Goal: Task Accomplishment & Management: Manage account settings

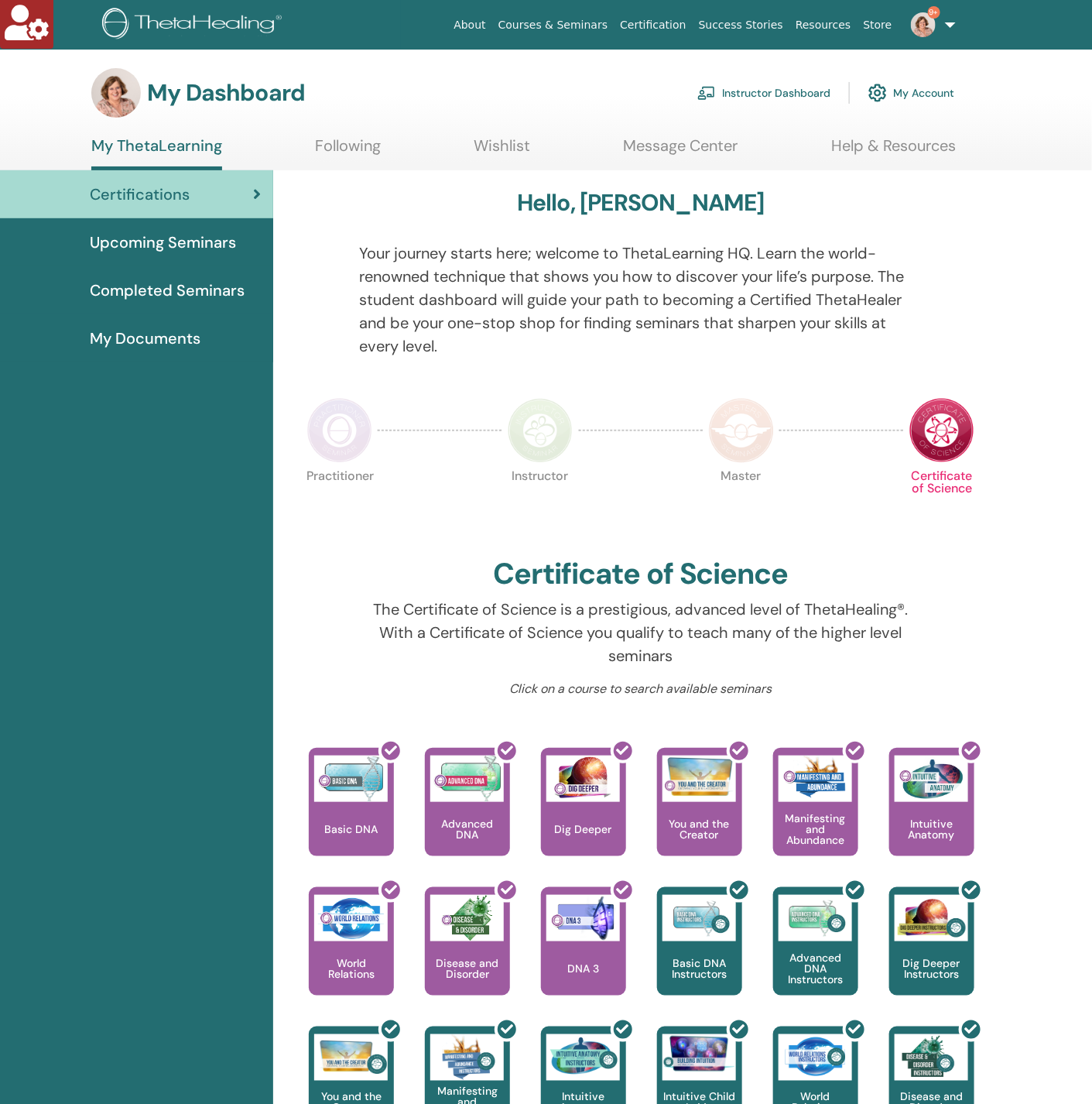
click at [942, 21] on span "9+" at bounding box center [923, 24] width 37 height 12
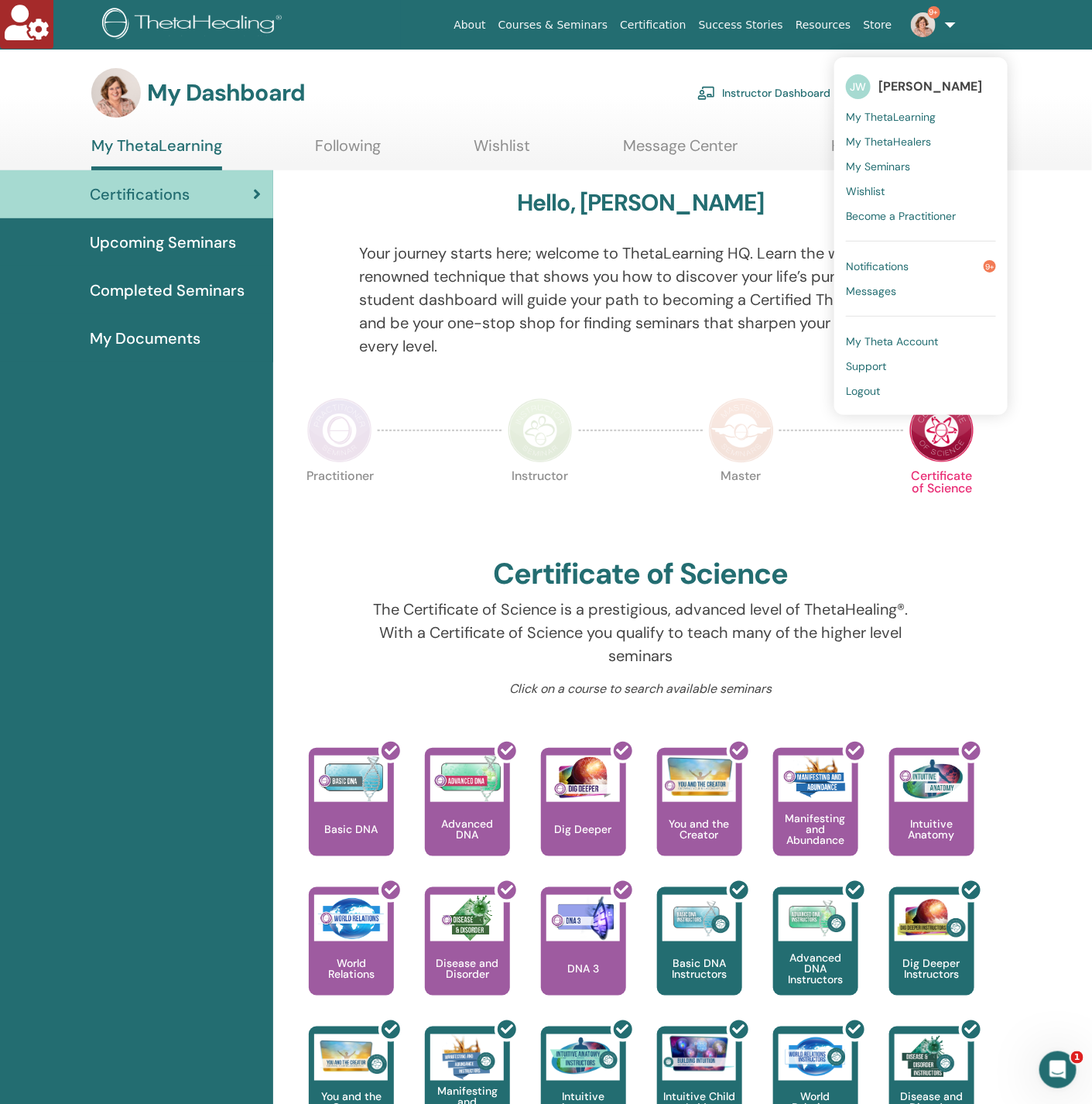
click at [763, 102] on link "Instructor Dashboard" at bounding box center [764, 93] width 133 height 34
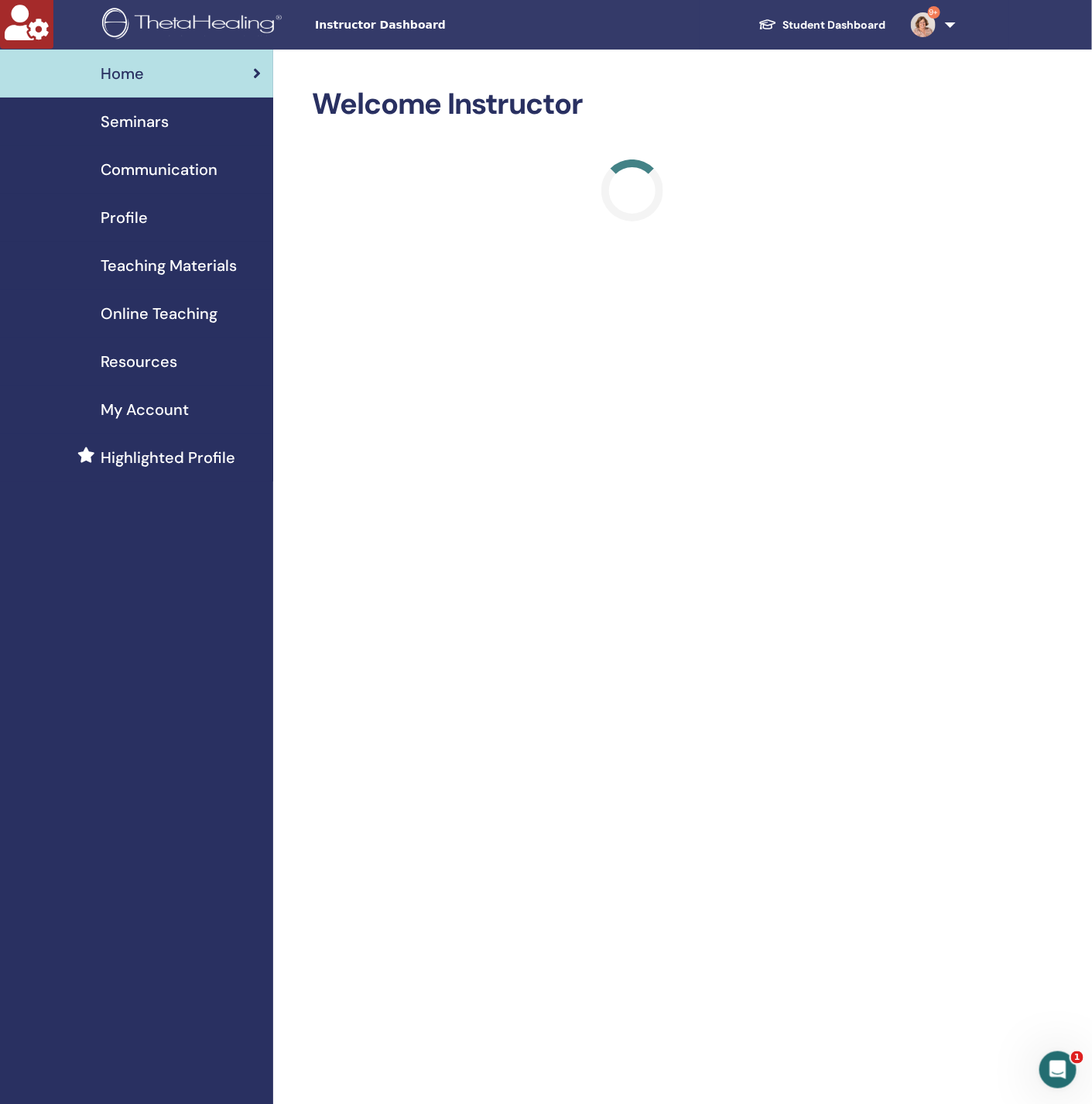
click at [149, 122] on span "Seminars" at bounding box center [135, 121] width 68 height 23
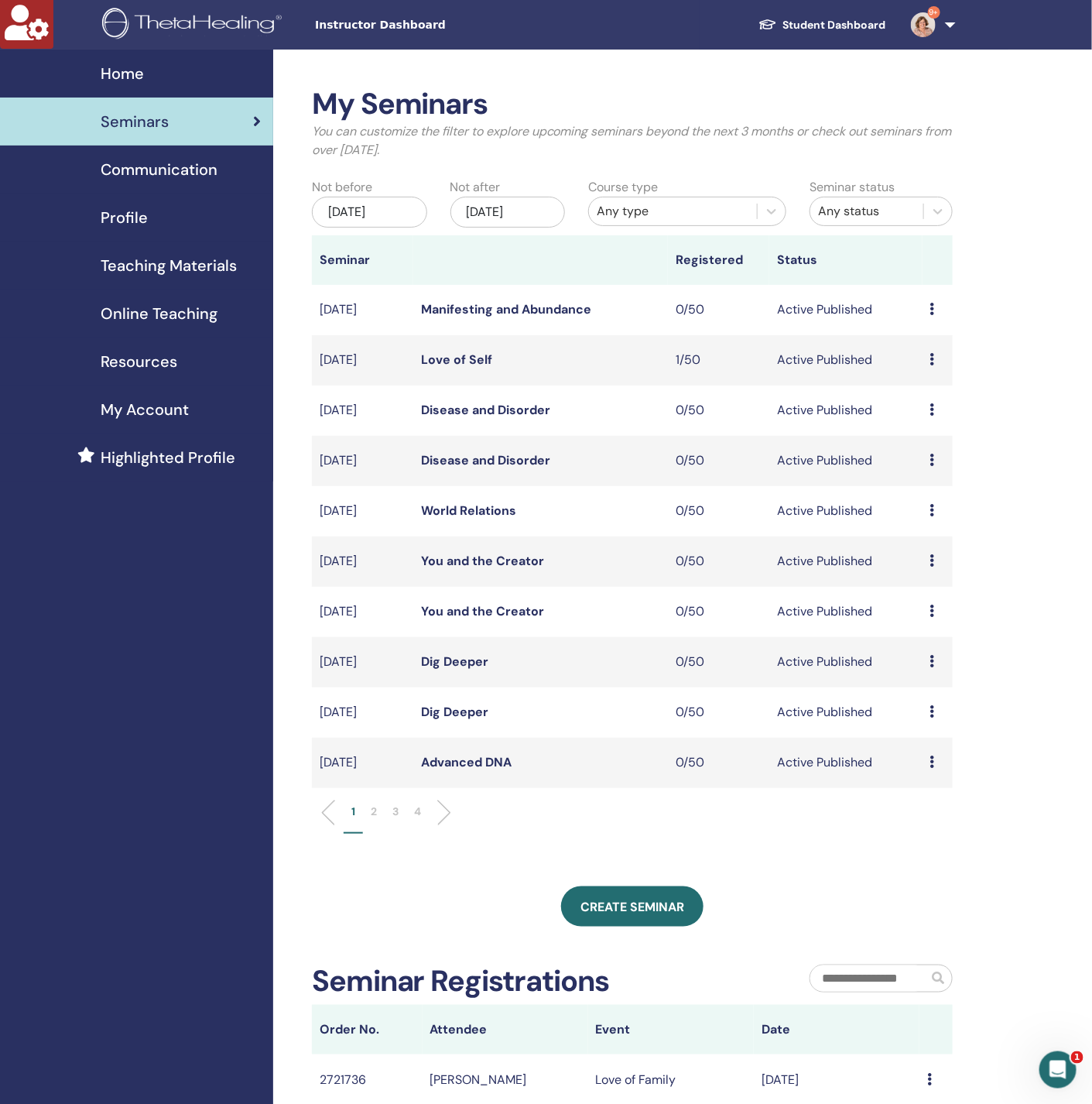
click at [364, 816] on li "2" at bounding box center [374, 819] width 22 height 30
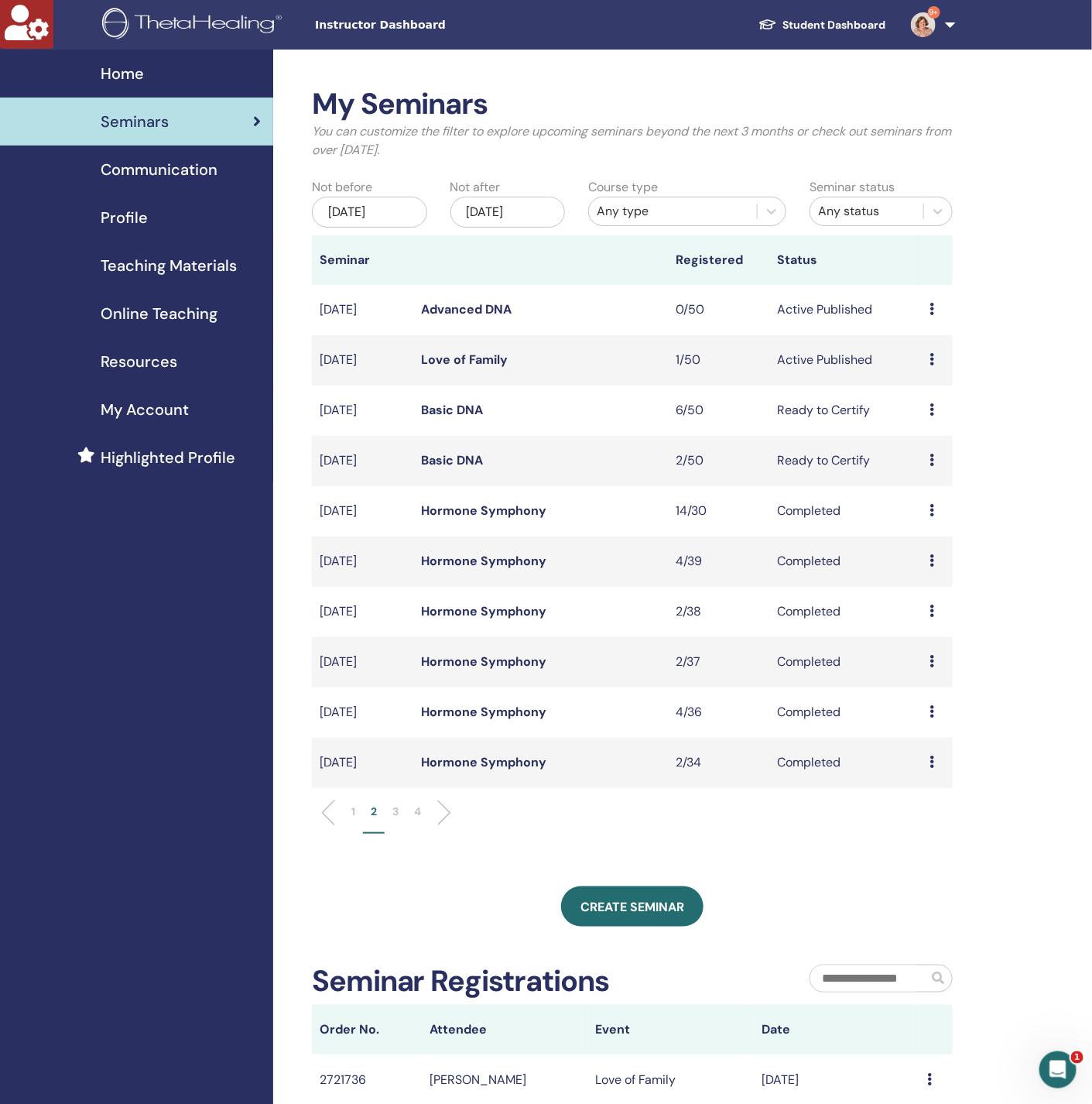
click at [488, 363] on link "Love of Family" at bounding box center [464, 359] width 87 height 16
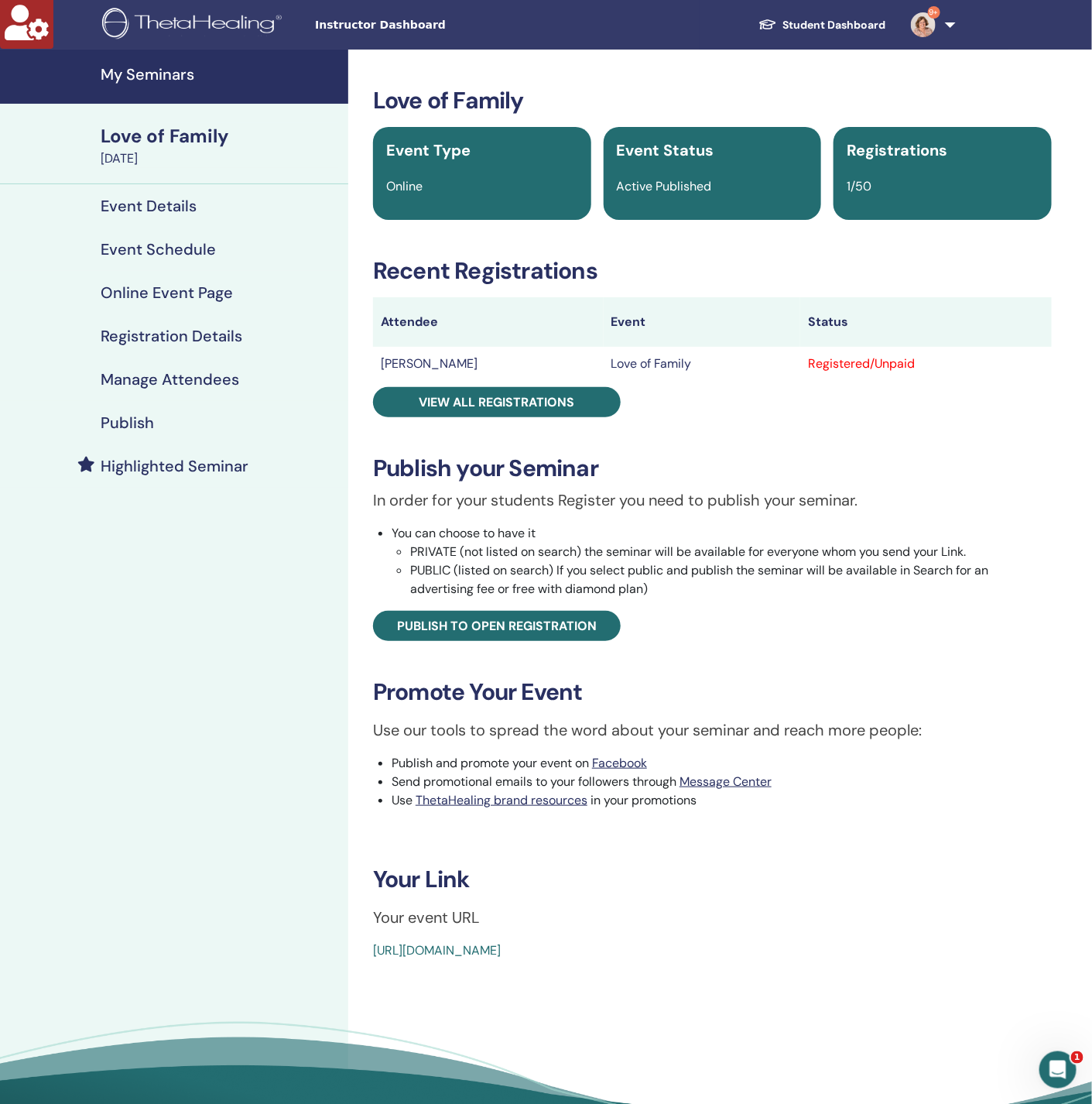
click at [181, 381] on h4 "Manage Attendees" at bounding box center [170, 379] width 139 height 19
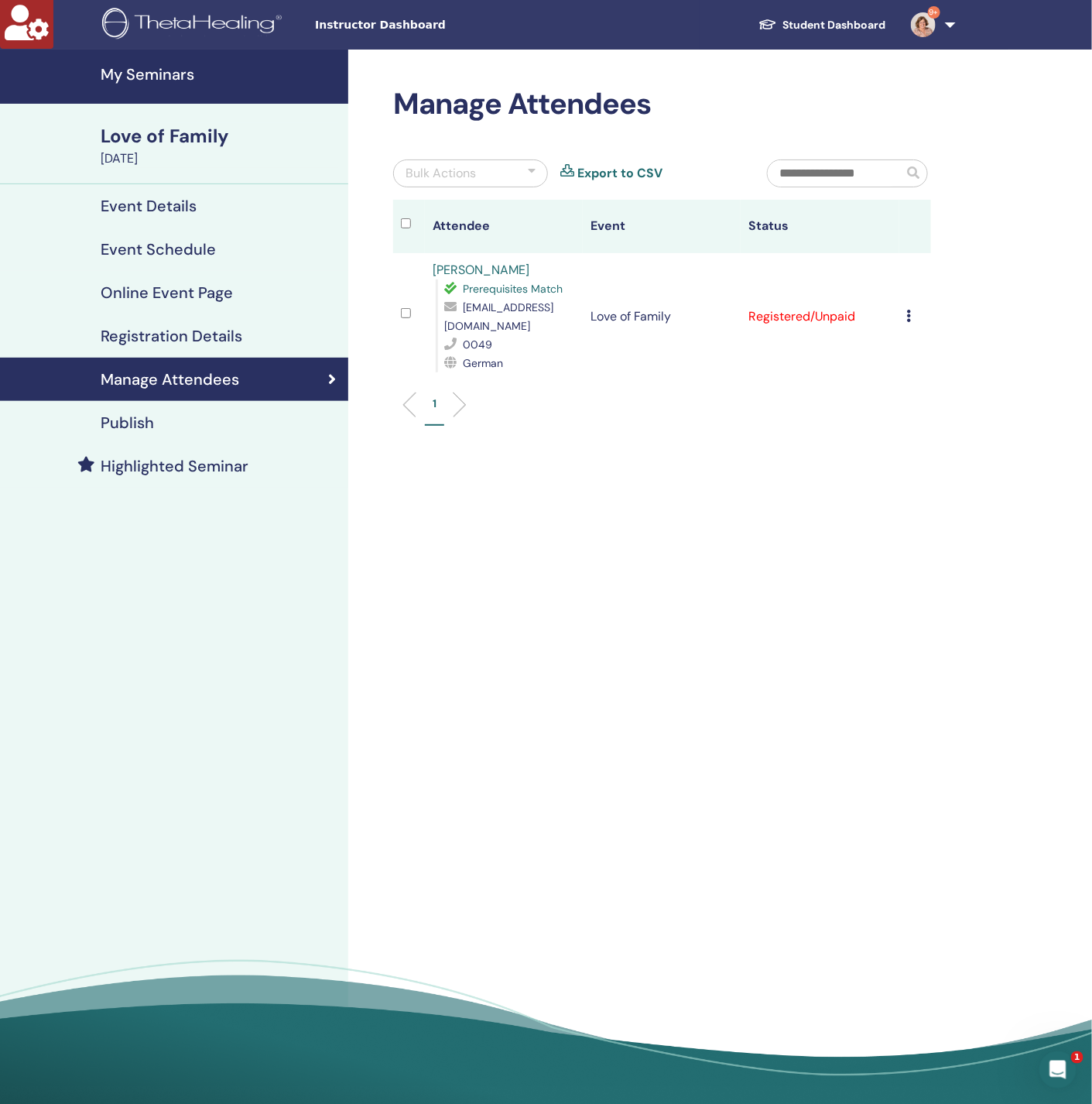
click at [130, 65] on h4 "My Seminars" at bounding box center [220, 74] width 239 height 19
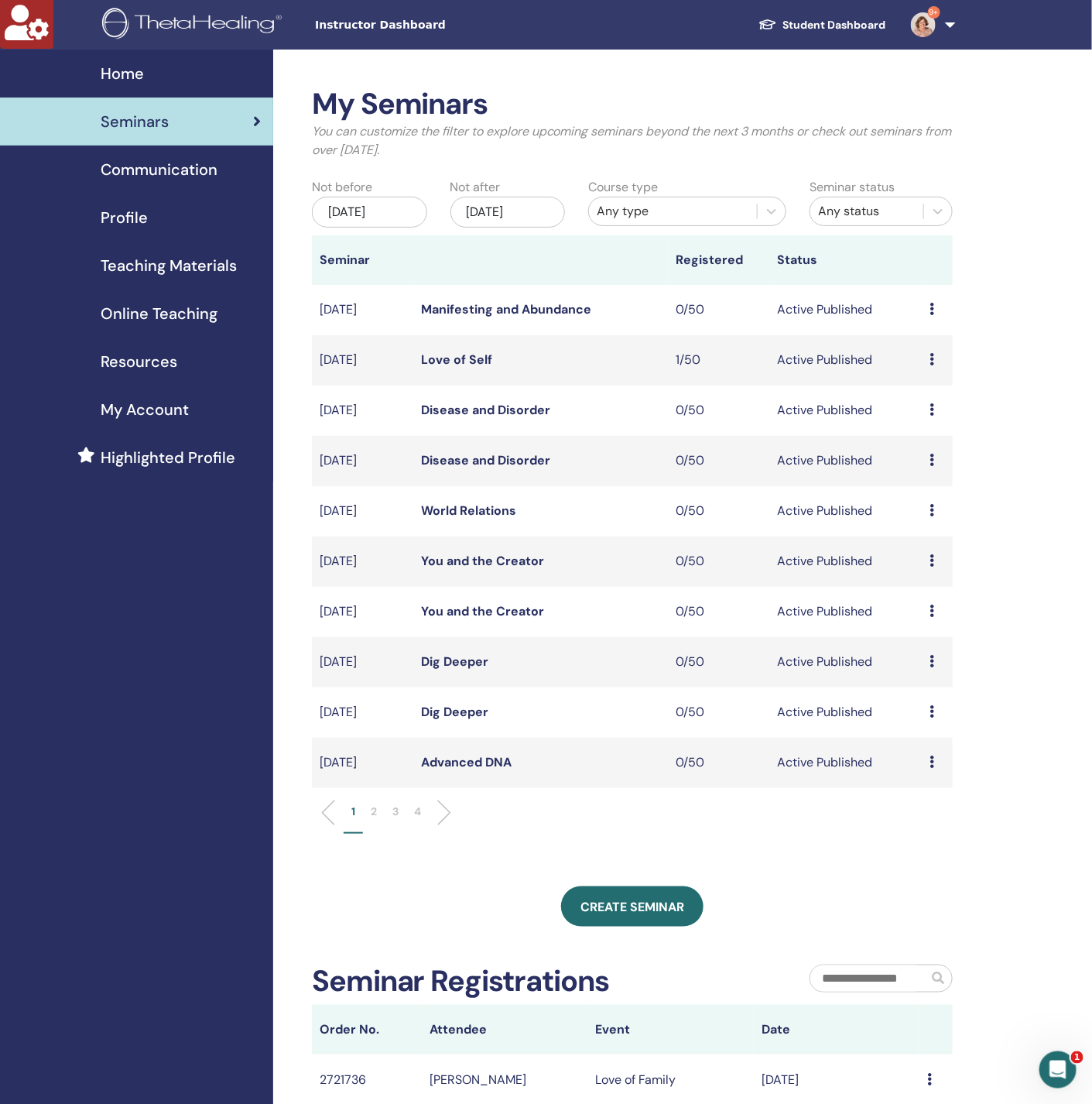
click at [369, 813] on li "2" at bounding box center [374, 819] width 22 height 30
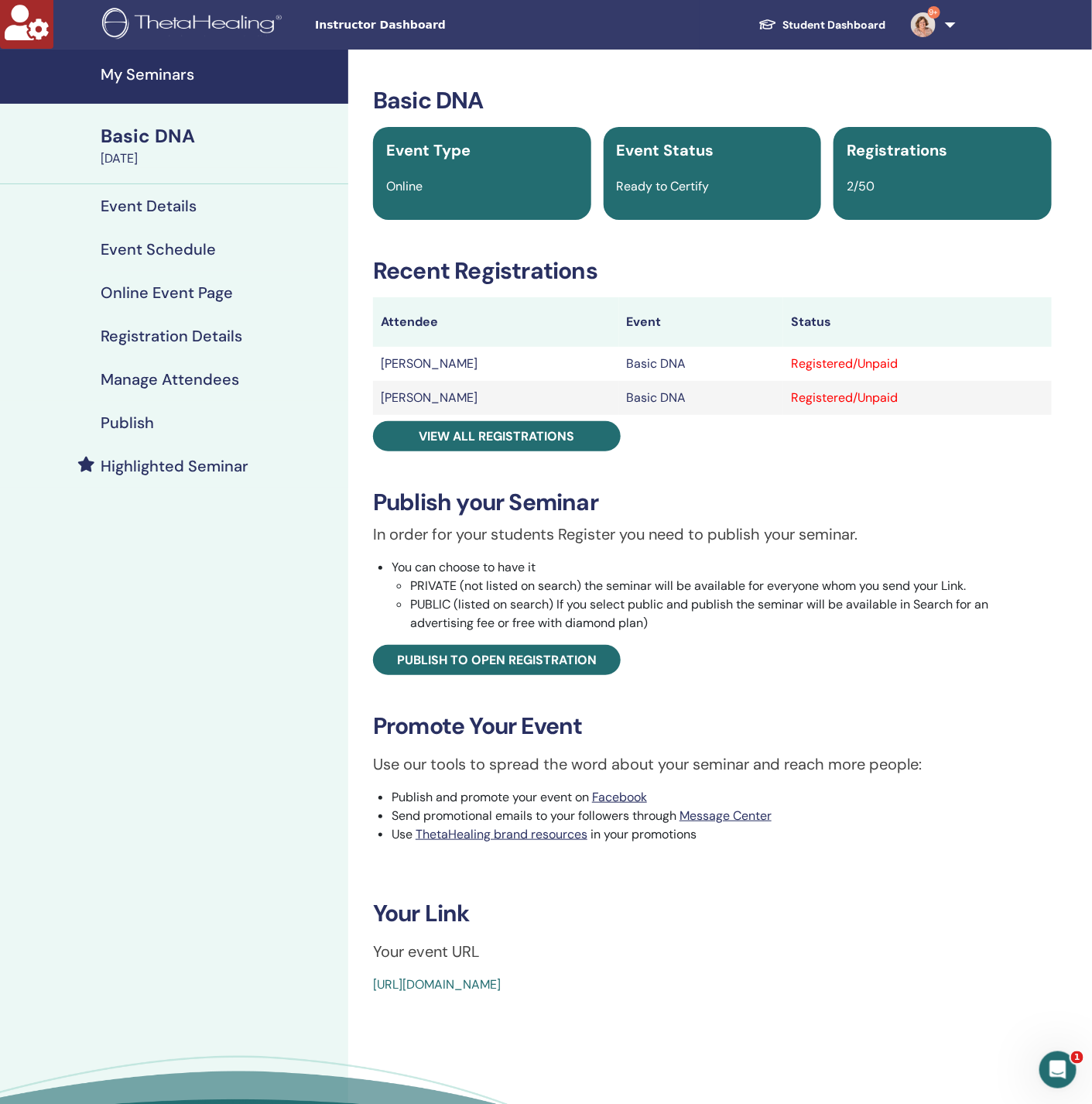
click at [175, 357] on link "Manage Attendees" at bounding box center [174, 378] width 348 height 43
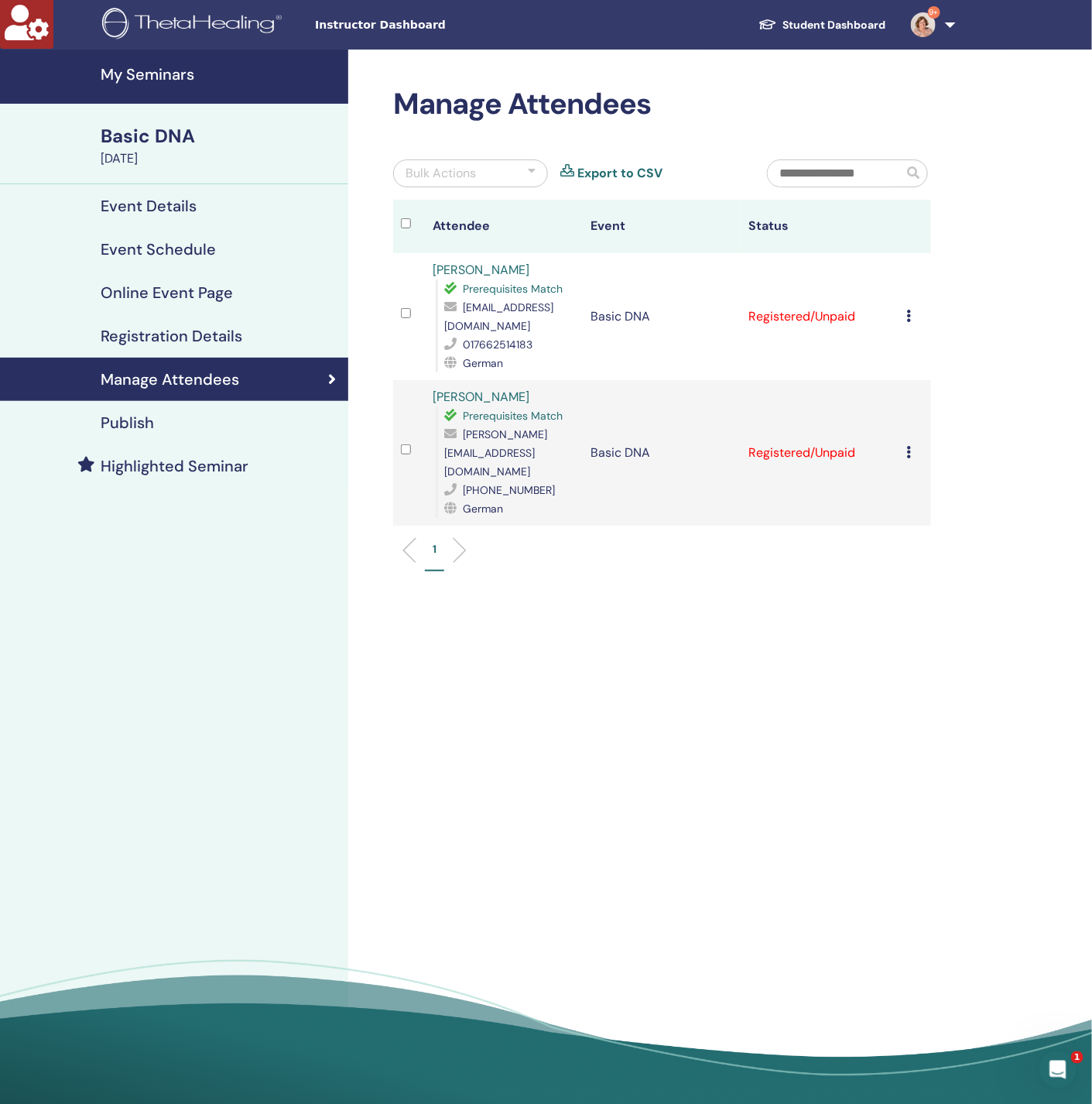
click at [495, 161] on div "Bulk Actions" at bounding box center [470, 174] width 155 height 28
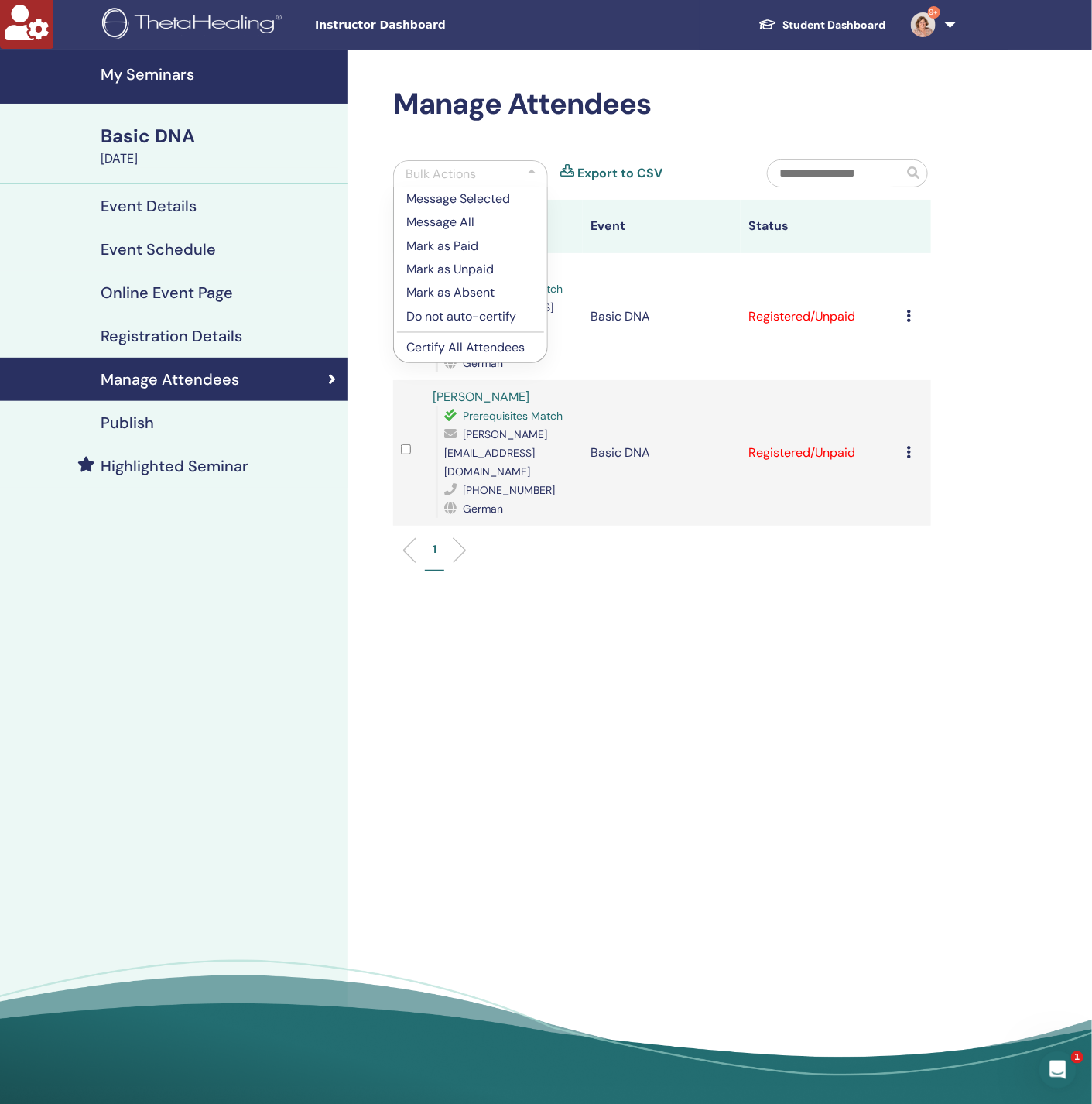
click at [446, 346] on p "Certify All Attendees" at bounding box center [470, 347] width 129 height 19
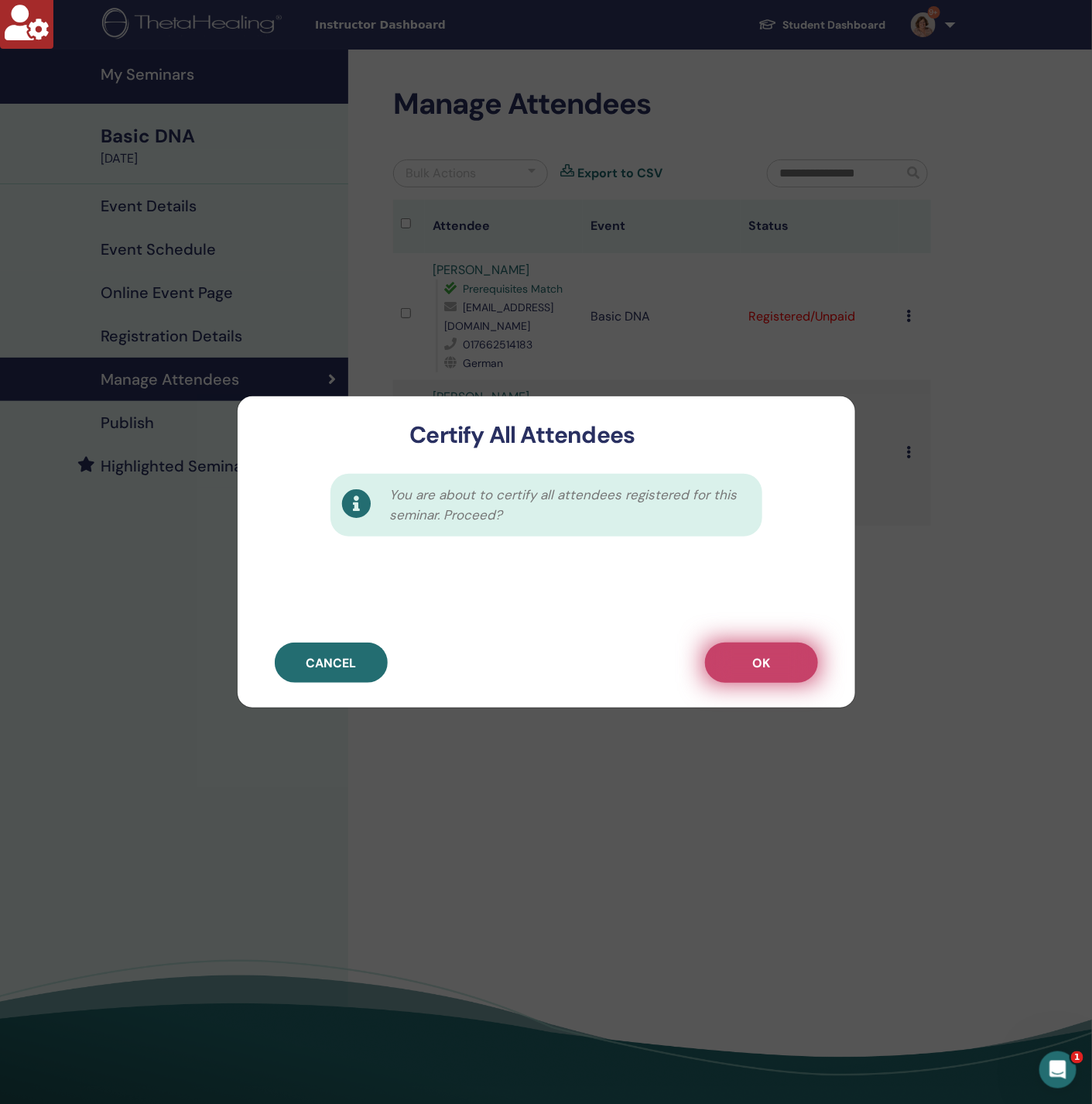
click at [772, 665] on button "OK" at bounding box center [762, 663] width 113 height 40
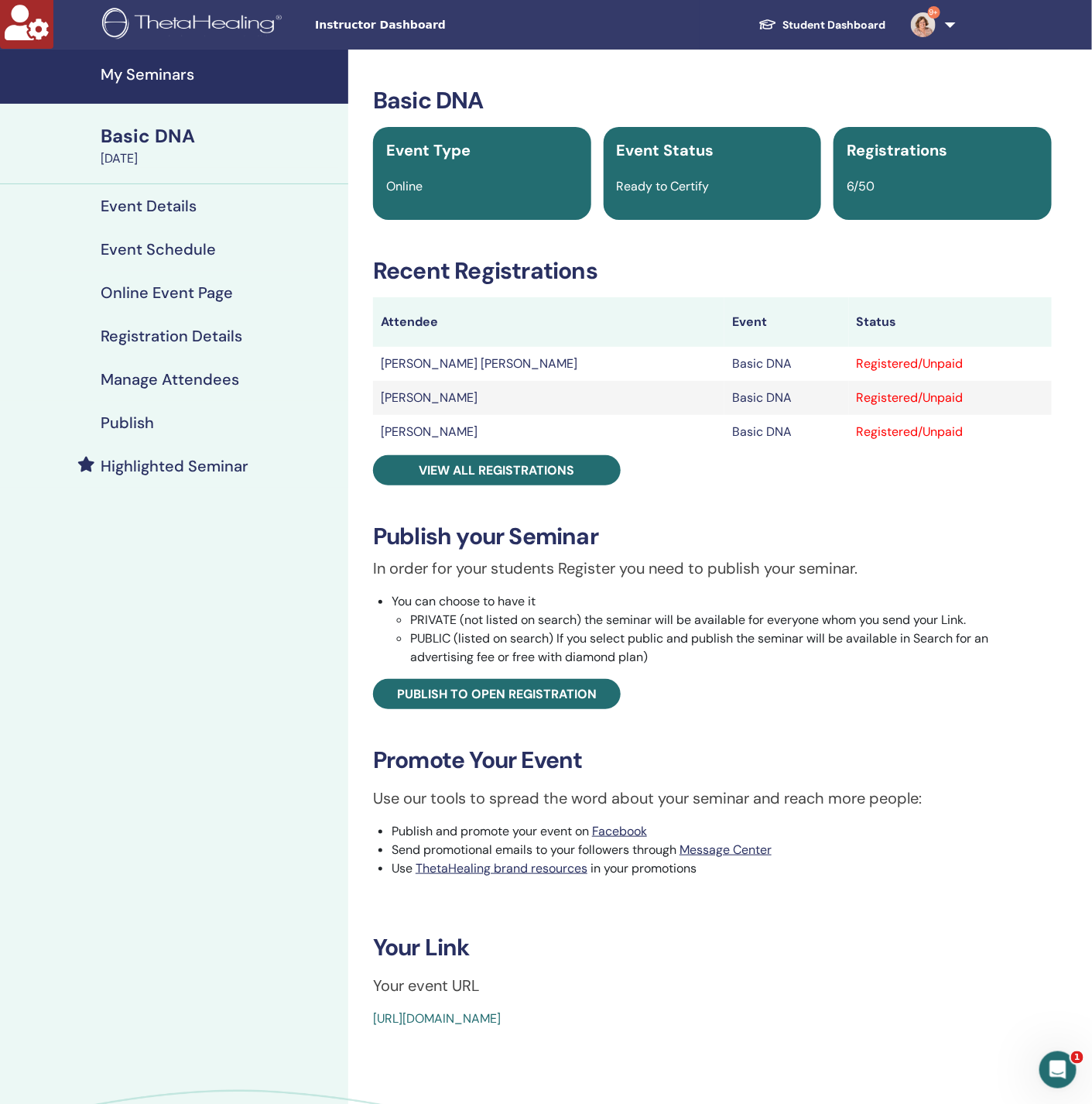
click at [157, 378] on h4 "Manage Attendees" at bounding box center [170, 379] width 139 height 19
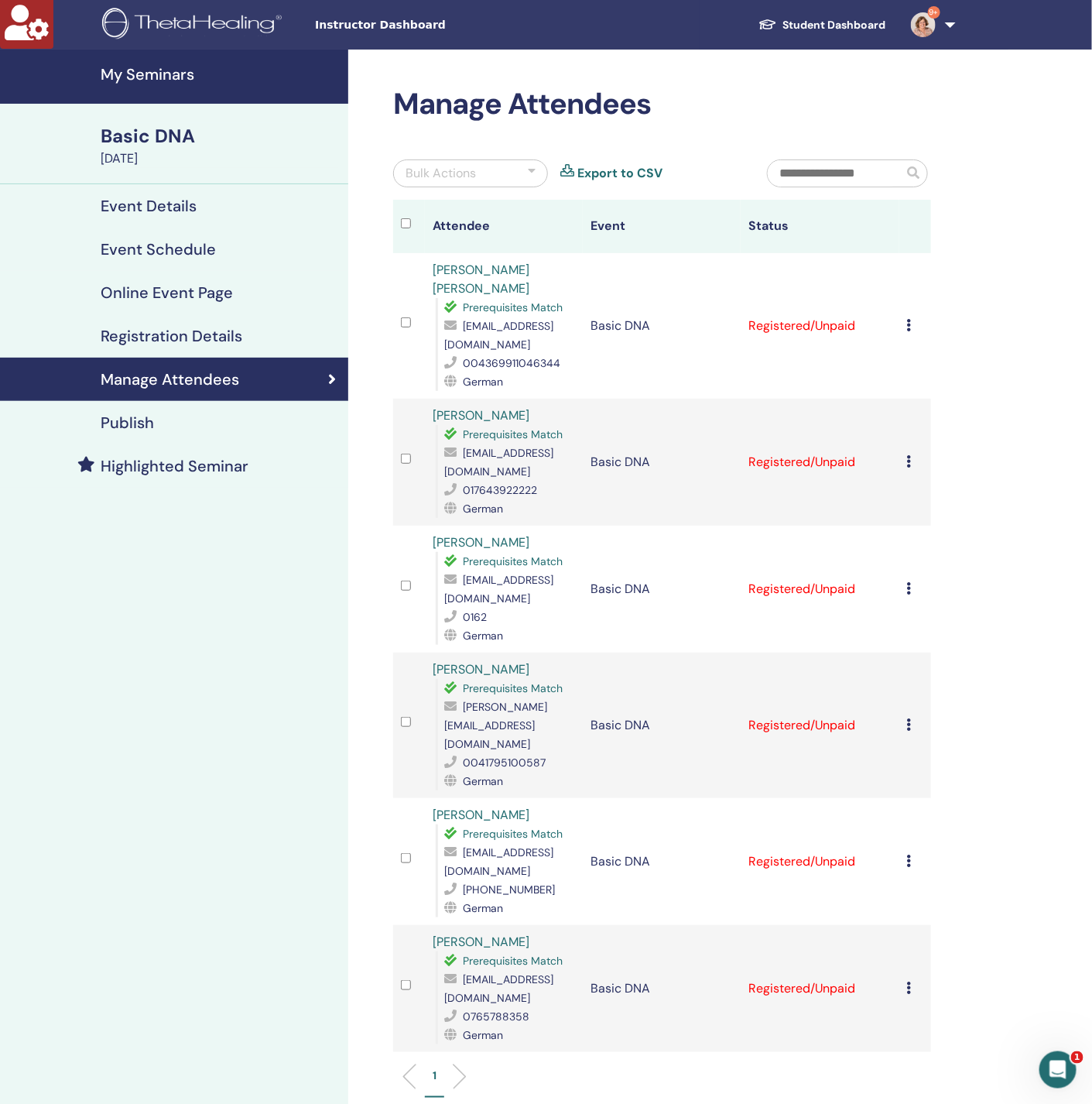
click at [488, 171] on div "Bulk Actions" at bounding box center [470, 174] width 155 height 28
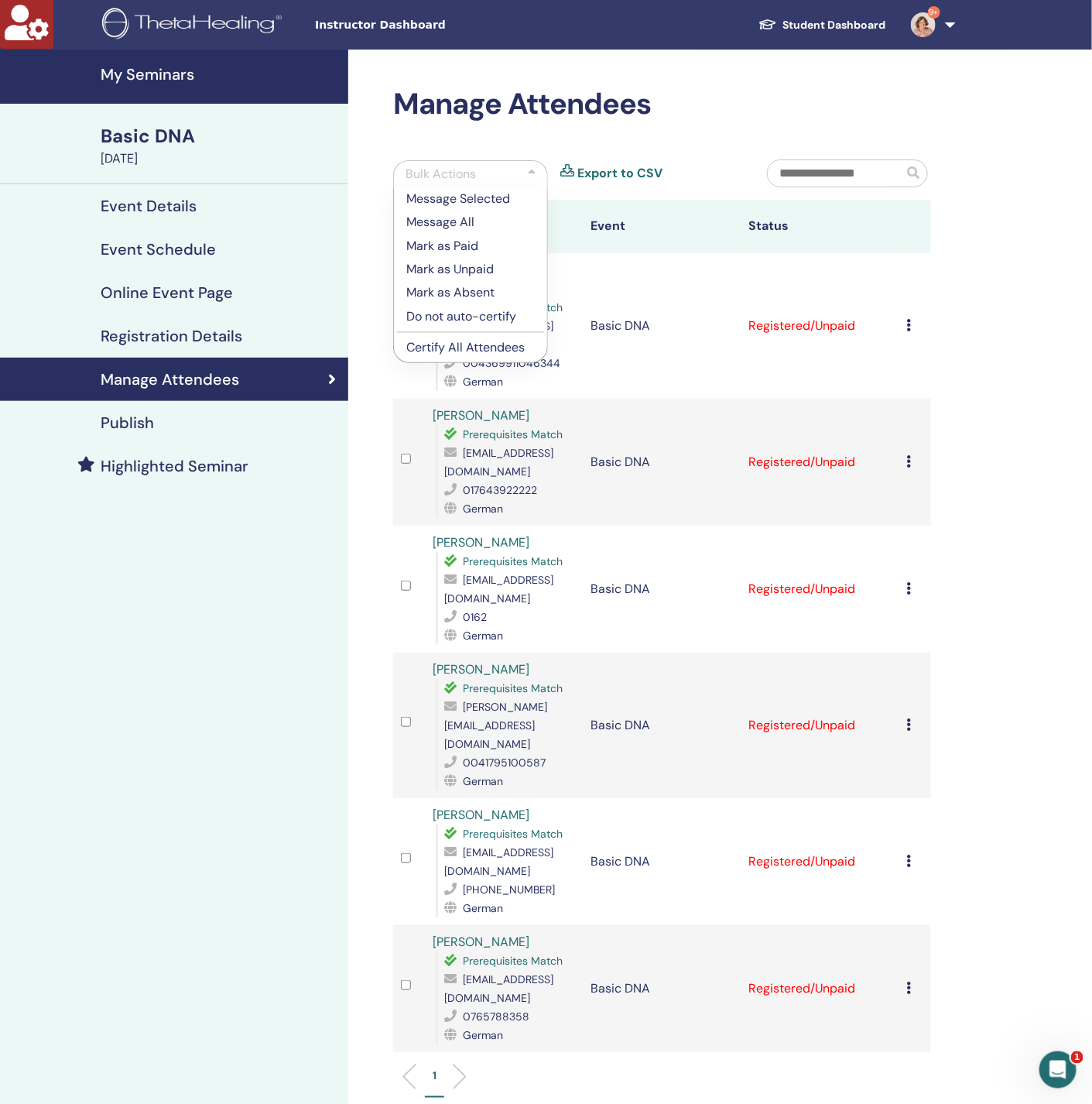
click at [449, 346] on p "Certify All Attendees" at bounding box center [470, 347] width 129 height 19
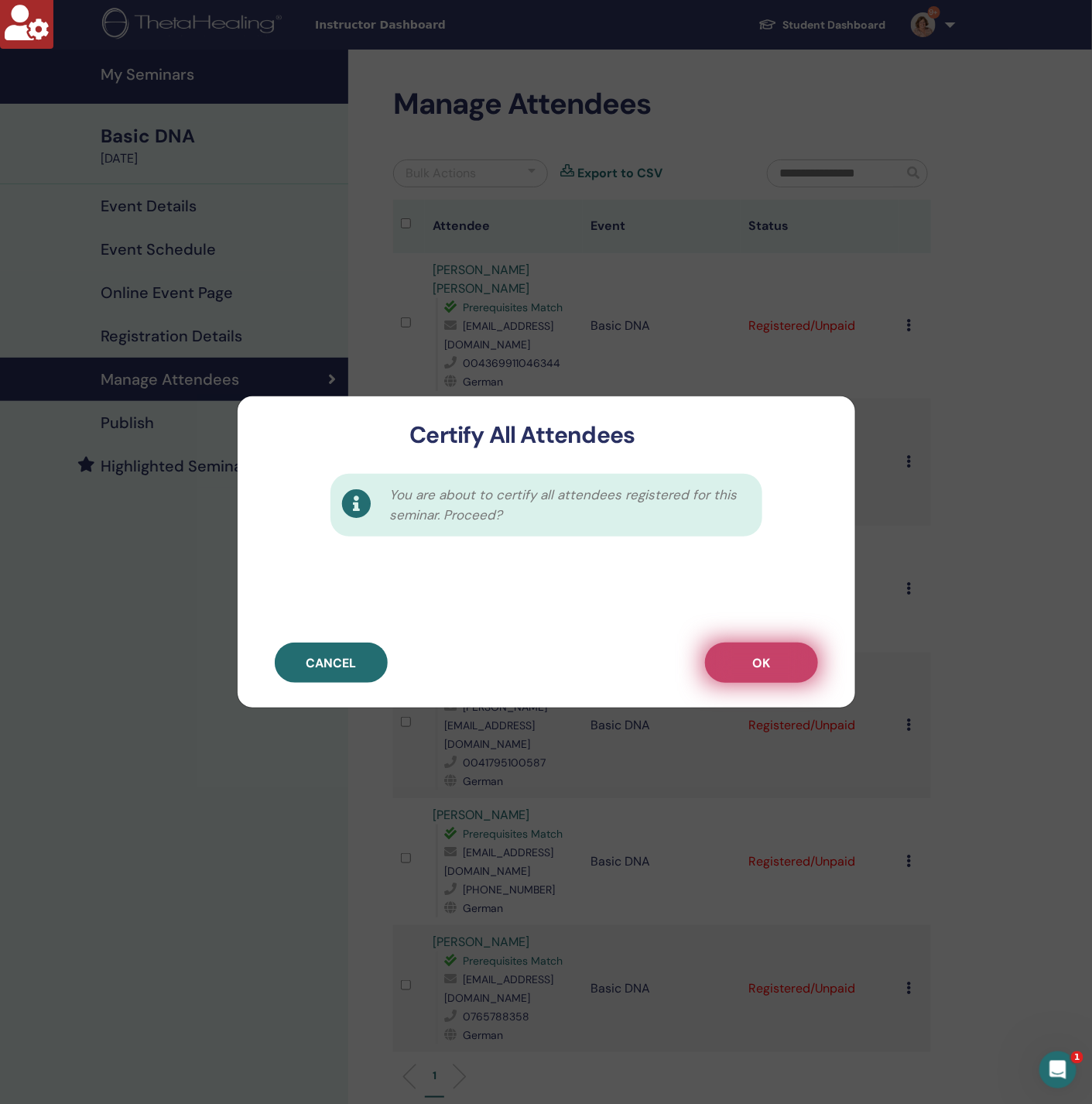
click at [725, 660] on button "OK" at bounding box center [762, 663] width 113 height 40
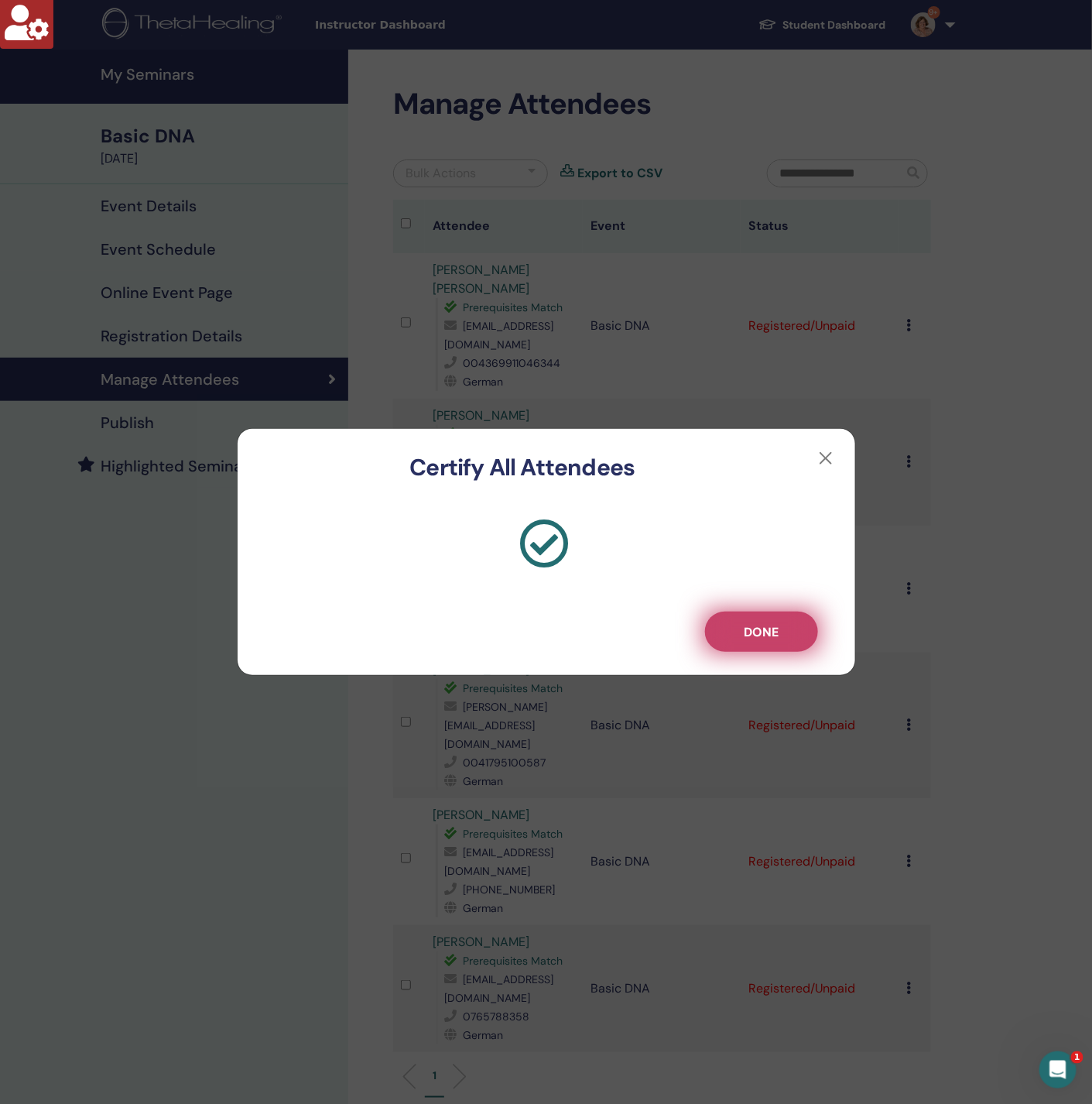
click at [714, 633] on button "Done" at bounding box center [762, 632] width 113 height 40
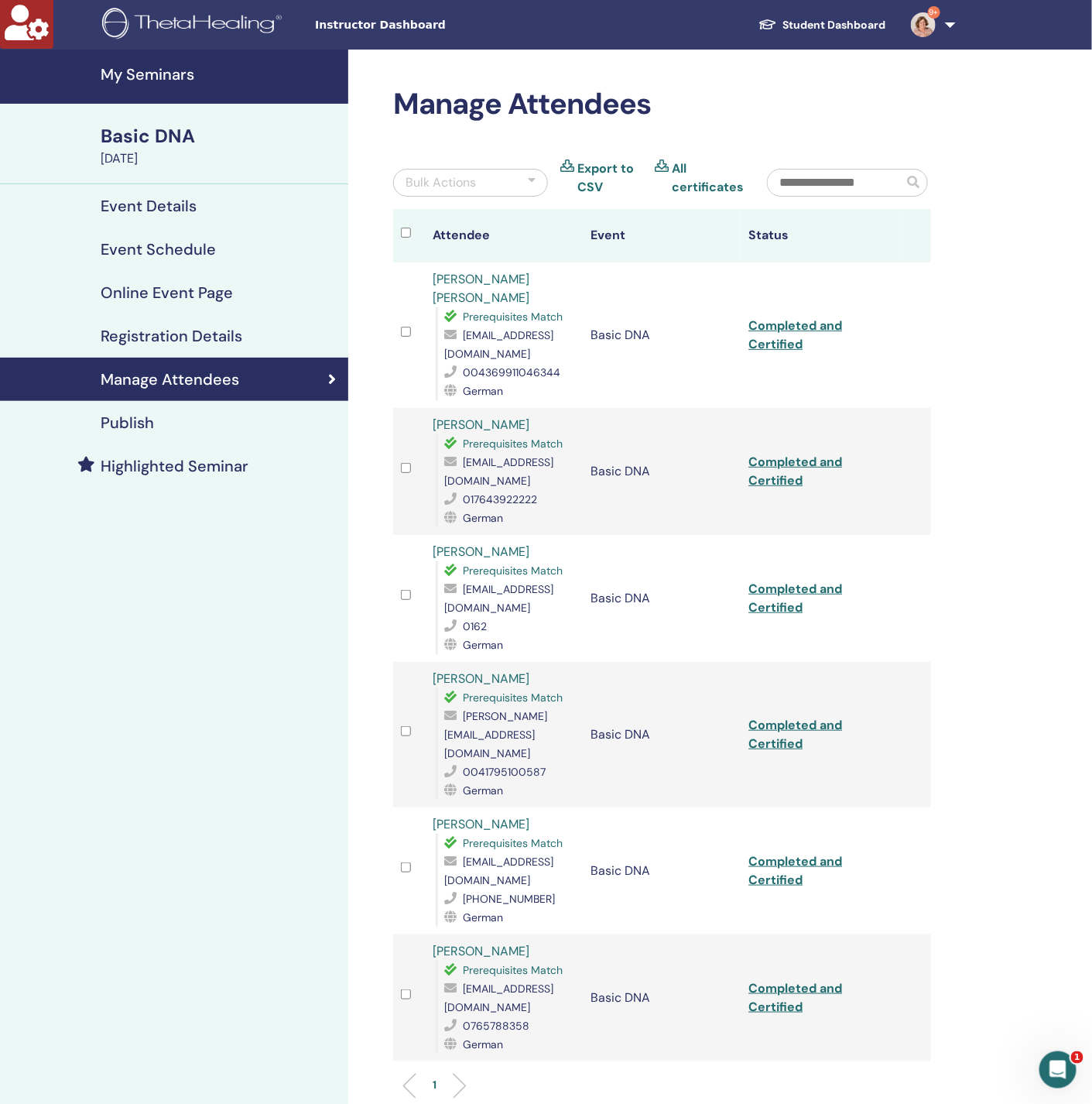
click at [186, 341] on h4 "Registration Details" at bounding box center [172, 335] width 142 height 19
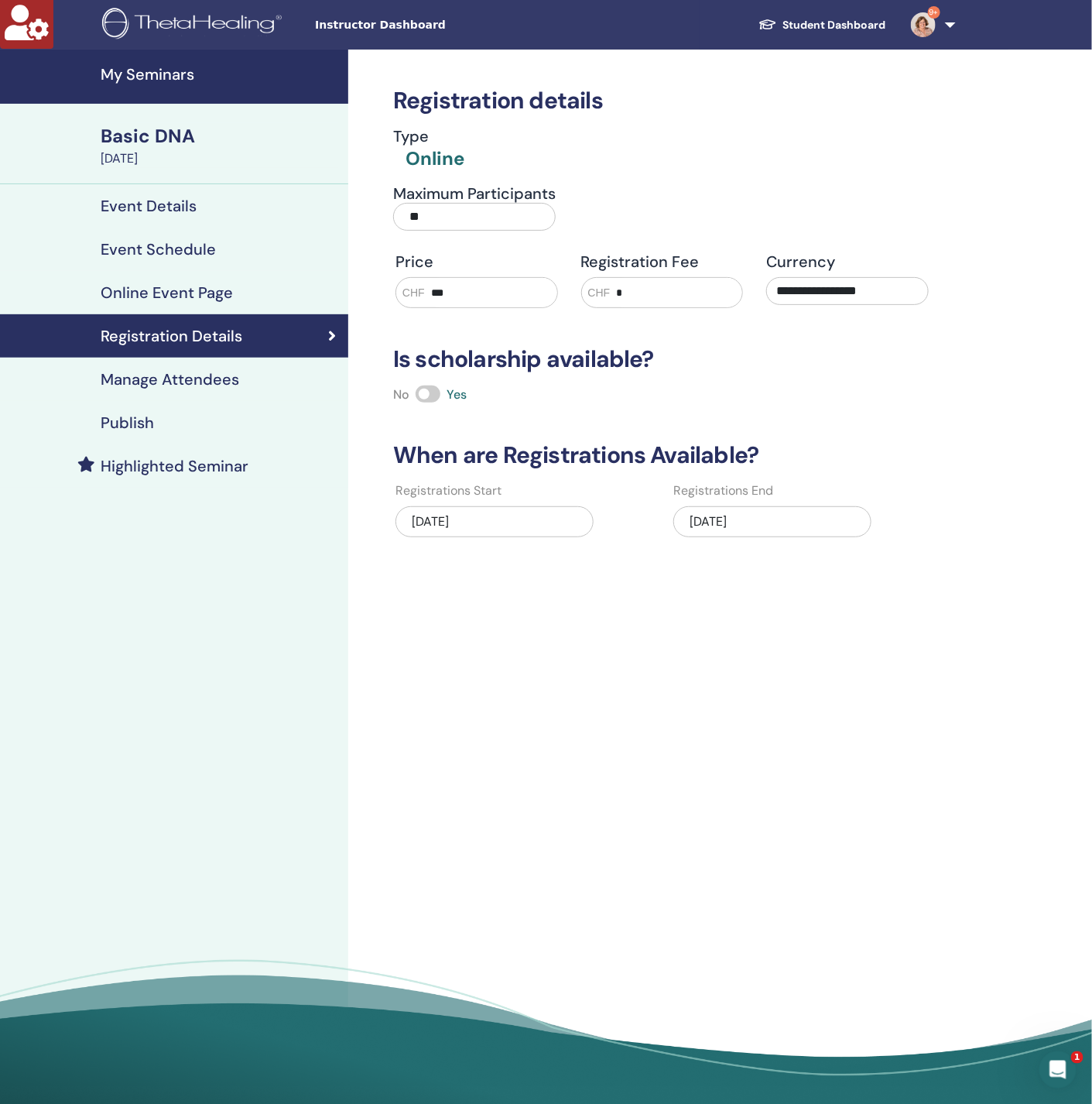
click at [175, 374] on h4 "Manage Attendees" at bounding box center [170, 379] width 139 height 19
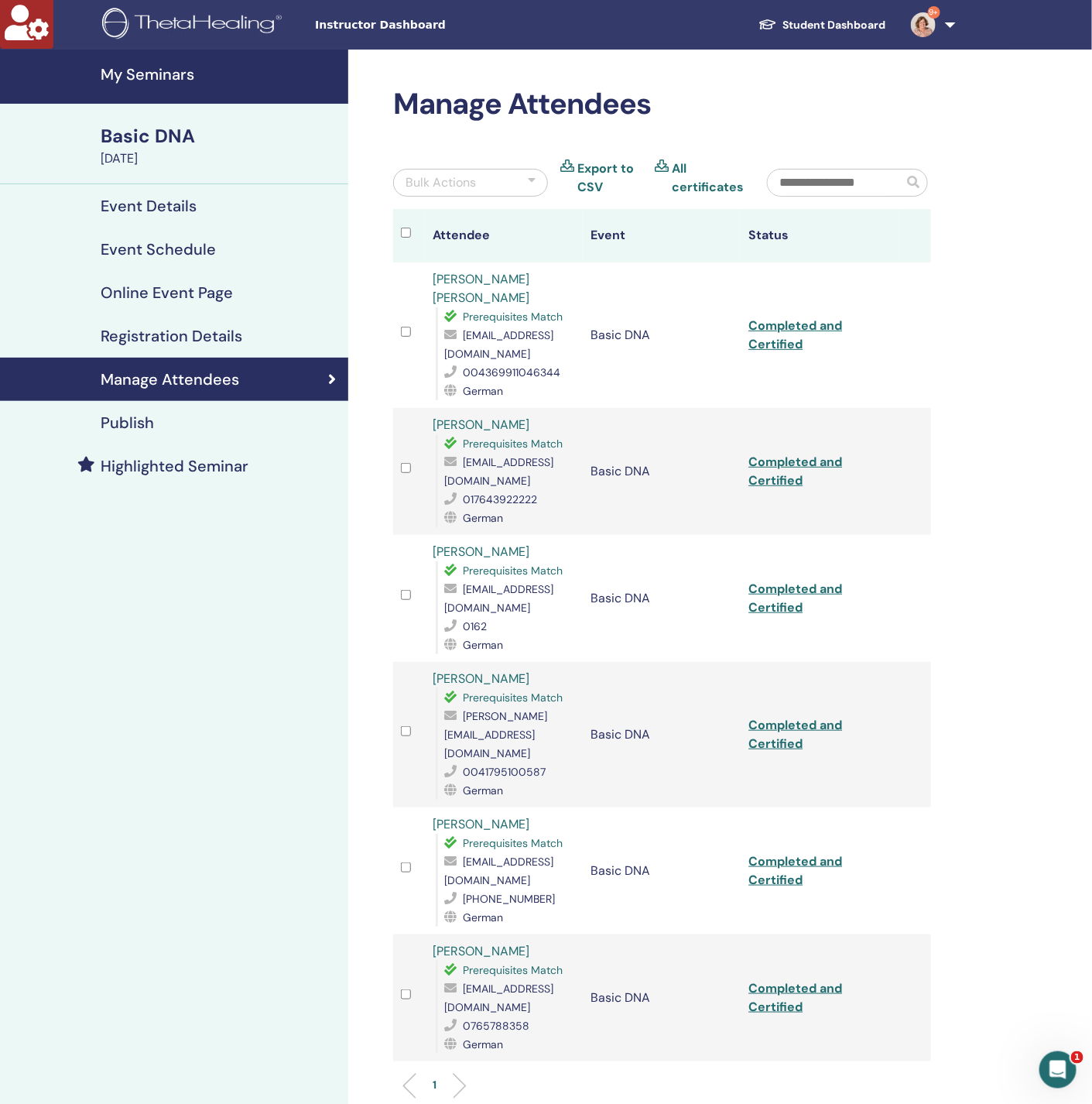
click at [168, 334] on h4 "Registration Details" at bounding box center [172, 335] width 142 height 19
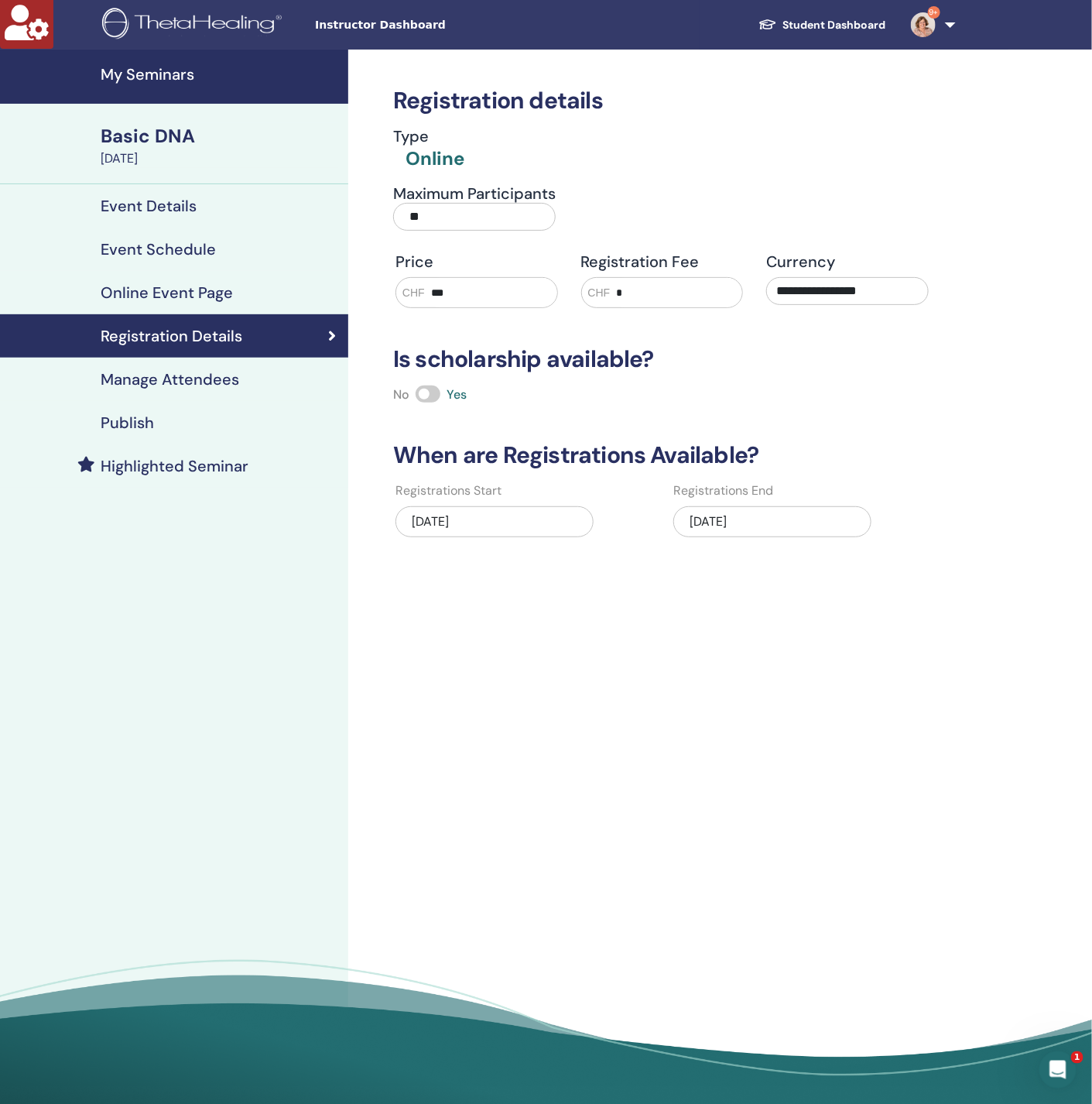
click at [230, 379] on h4 "Manage Attendees" at bounding box center [170, 379] width 139 height 19
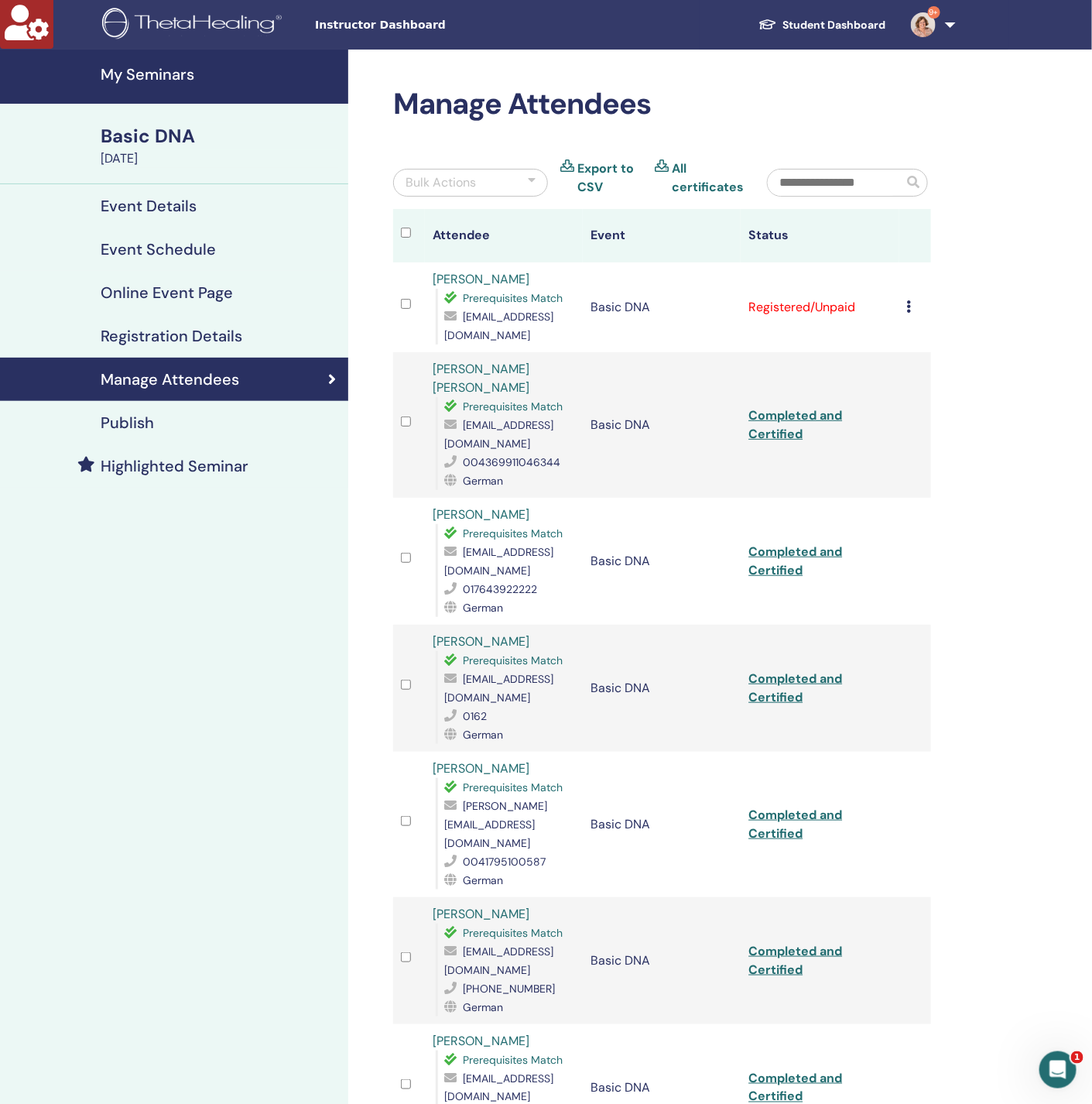
click at [909, 307] on icon at bounding box center [909, 306] width 5 height 12
click at [476, 330] on span "[EMAIL_ADDRESS][DOMAIN_NAME]" at bounding box center [498, 325] width 109 height 33
copy span "[EMAIL_ADDRESS][DOMAIN_NAME]"
